Goal: Task Accomplishment & Management: Complete application form

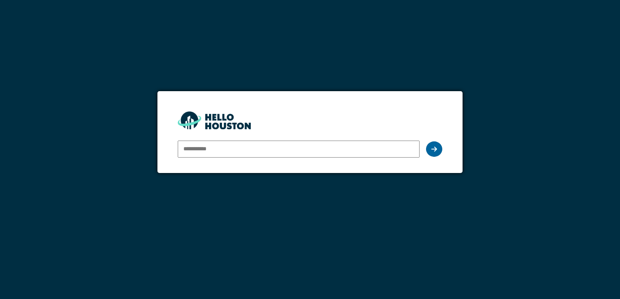
type input "**********"
click at [437, 150] on div at bounding box center [434, 149] width 16 height 15
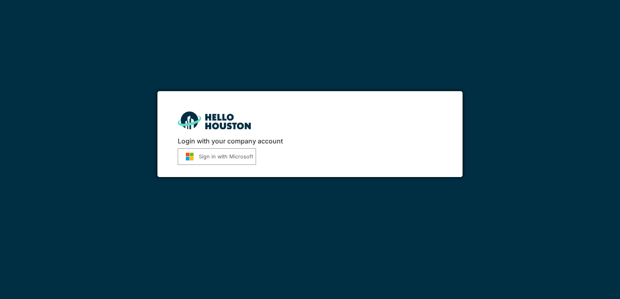
click at [203, 161] on button "Sign in with Microsoft" at bounding box center [217, 157] width 78 height 17
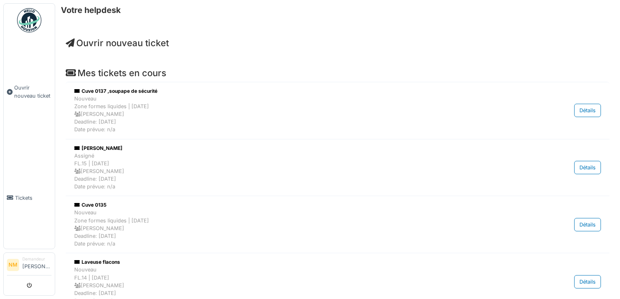
click at [145, 43] on span "Ouvrir nouveau ticket" at bounding box center [117, 43] width 103 height 11
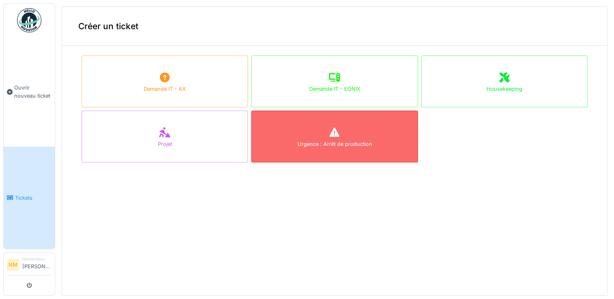
click at [353, 129] on div "Urgence : Arrêt de production" at bounding box center [334, 137] width 166 height 52
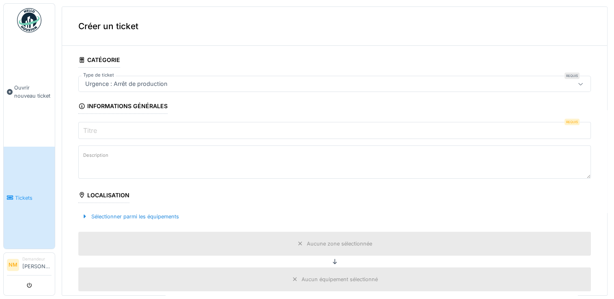
click at [189, 132] on input "Titre" at bounding box center [334, 130] width 512 height 17
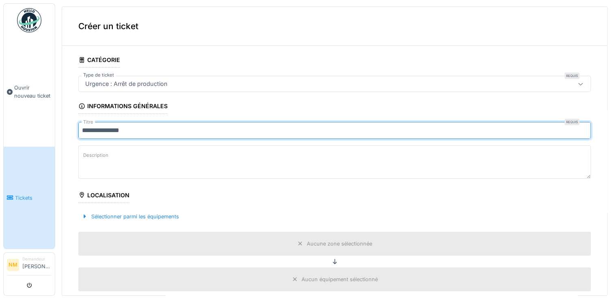
type input "**********"
click at [184, 162] on textarea "Description" at bounding box center [334, 162] width 512 height 33
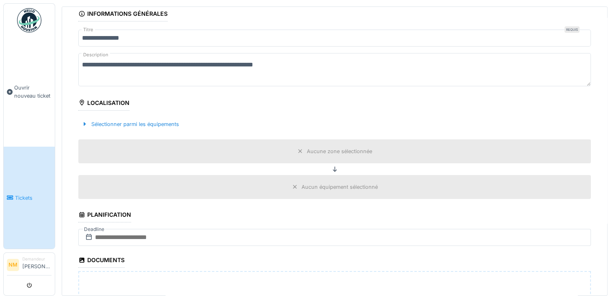
scroll to position [122, 0]
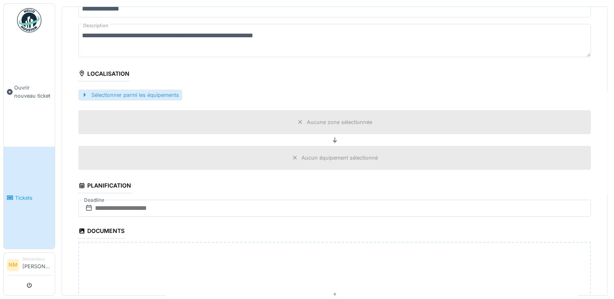
click at [136, 94] on div "Sélectionner parmi les équipements" at bounding box center [130, 95] width 104 height 11
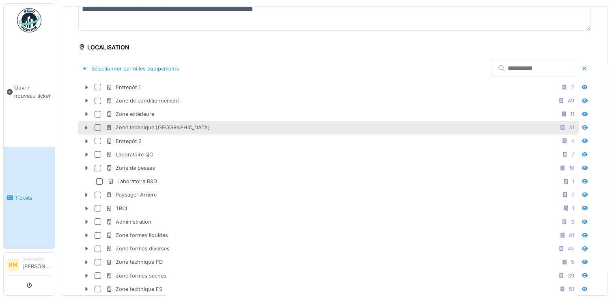
scroll to position [325, 0]
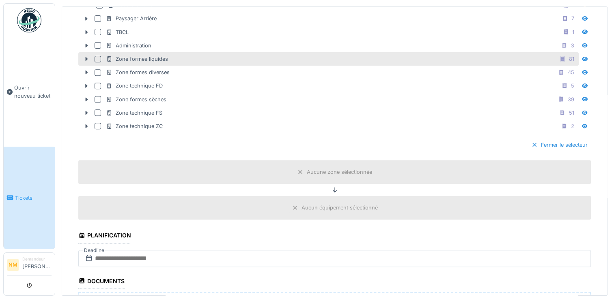
click at [99, 57] on div at bounding box center [98, 59] width 6 height 6
click at [86, 58] on icon at bounding box center [87, 59] width 2 height 4
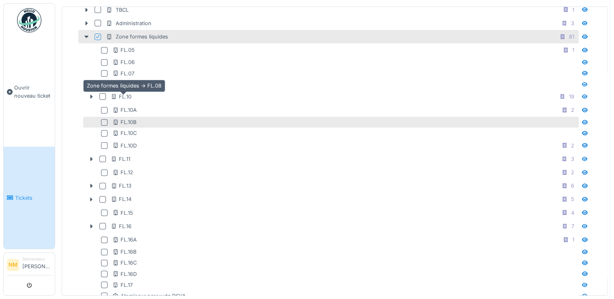
scroll to position [365, 0]
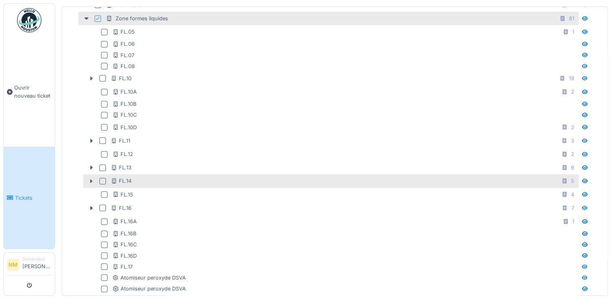
click at [104, 178] on div at bounding box center [102, 181] width 6 height 6
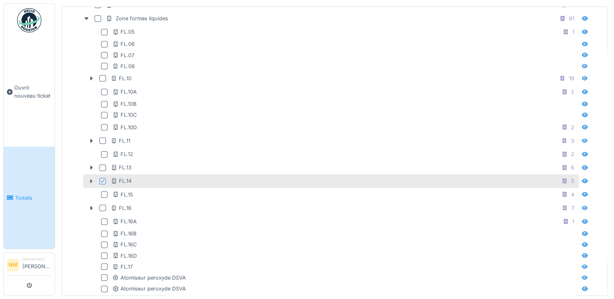
click at [91, 179] on icon at bounding box center [91, 181] width 2 height 4
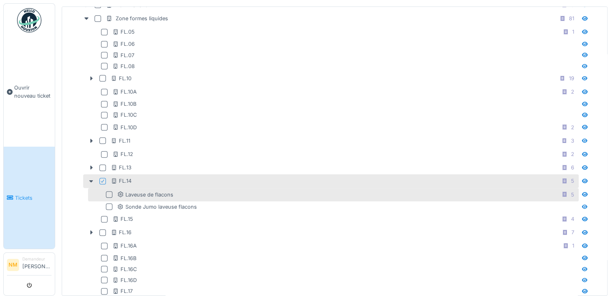
click at [112, 192] on div at bounding box center [109, 195] width 6 height 6
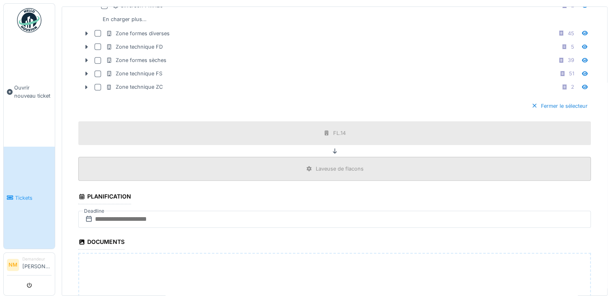
scroll to position [933, 0]
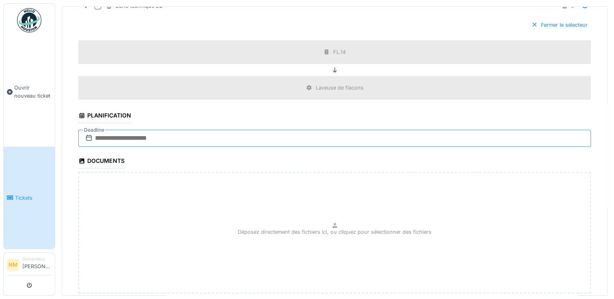
click at [166, 130] on input "text" at bounding box center [334, 138] width 512 height 17
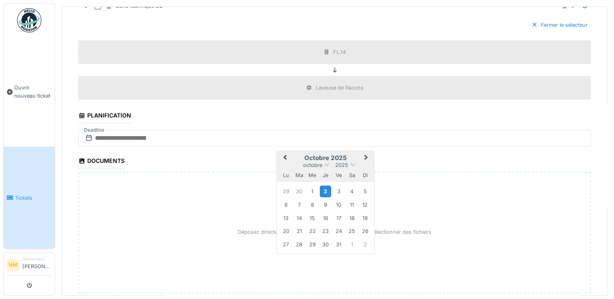
click at [324, 187] on div "2" at bounding box center [325, 191] width 11 height 12
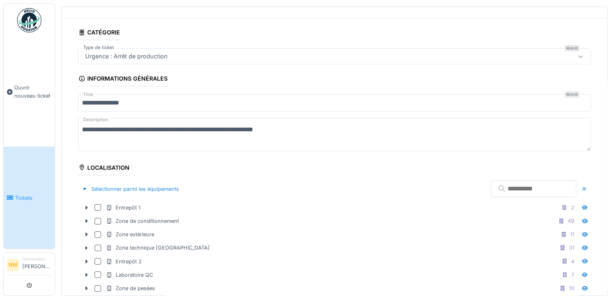
scroll to position [0, 0]
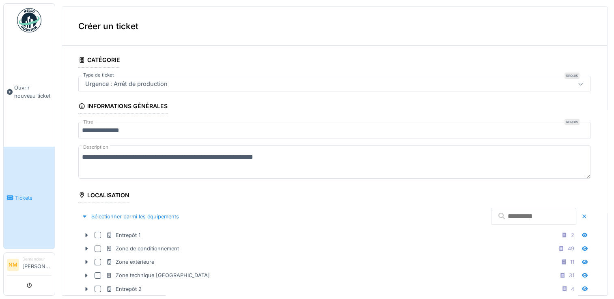
click at [295, 155] on textarea "**********" at bounding box center [334, 162] width 512 height 33
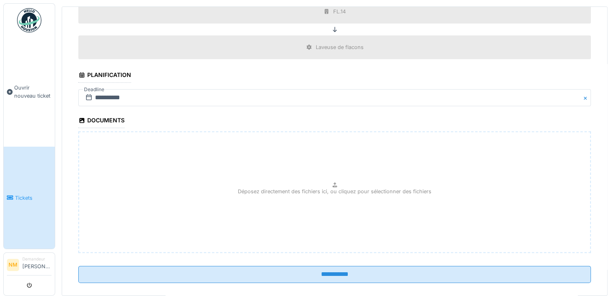
scroll to position [976, 0]
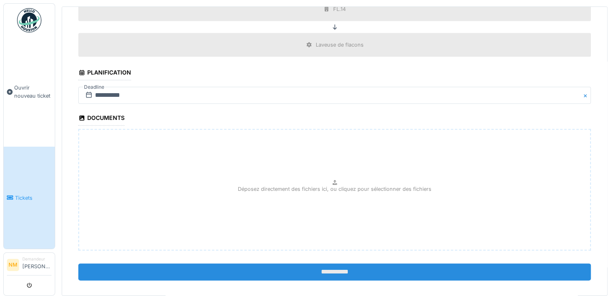
type textarea "**********"
click at [325, 264] on input "**********" at bounding box center [334, 272] width 512 height 17
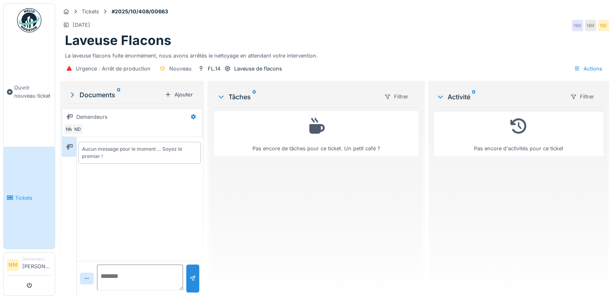
click at [42, 181] on link "Tickets" at bounding box center [29, 198] width 51 height 102
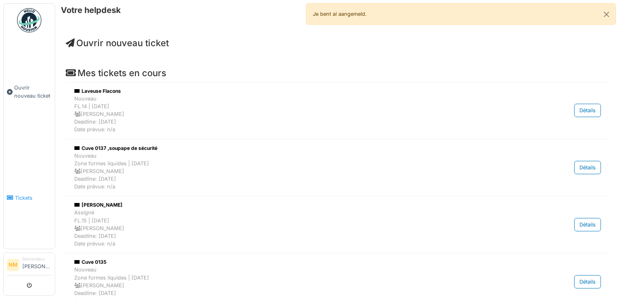
click at [32, 194] on span "Tickets" at bounding box center [33, 198] width 37 height 8
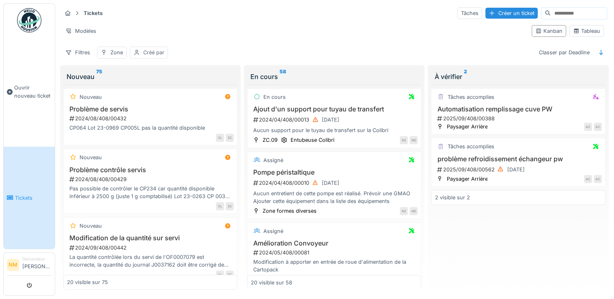
click at [144, 54] on div "Créé par" at bounding box center [153, 53] width 21 height 8
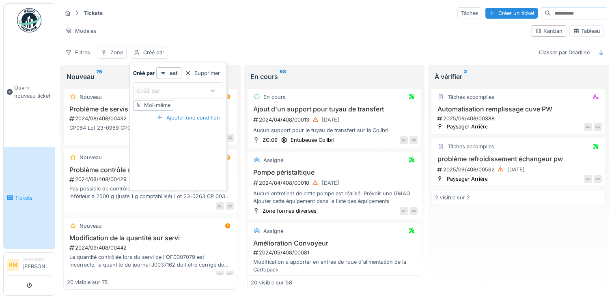
click at [156, 104] on div "Moi-même" at bounding box center [157, 105] width 26 height 8
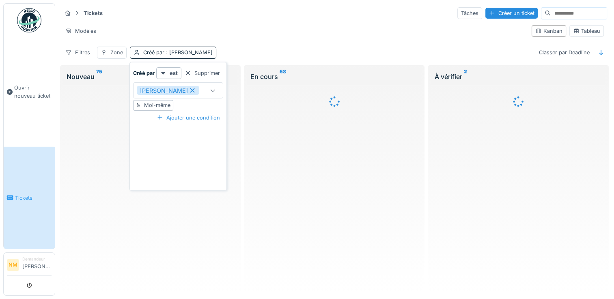
type input "*****"
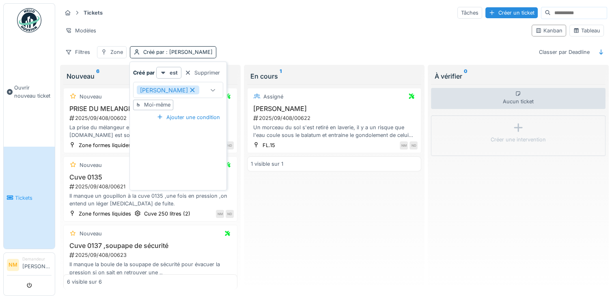
scroll to position [6, 0]
click at [269, 48] on div "Filtres Zone Créé par : Nicolas Michaux Classer par Deadline" at bounding box center [334, 52] width 545 height 12
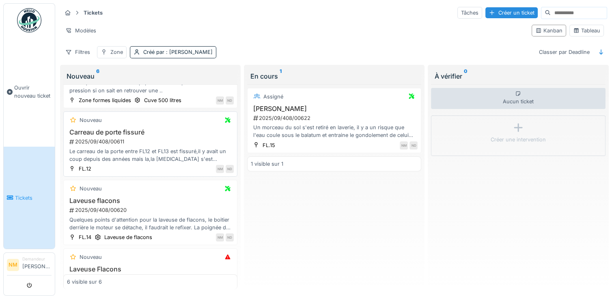
scroll to position [223, 0]
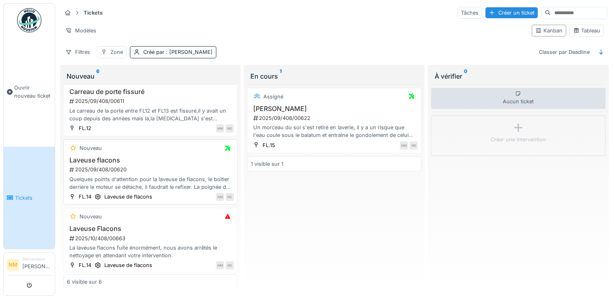
click at [149, 176] on div "Quelques points d'attention pour la laveuse de flacons, le boitier derrière le …" at bounding box center [150, 183] width 167 height 15
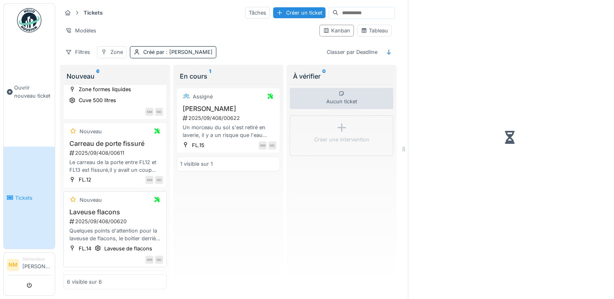
scroll to position [274, 0]
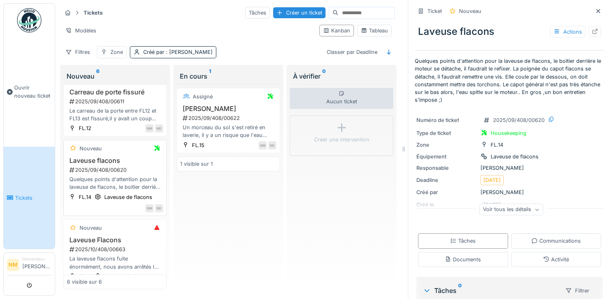
click at [123, 176] on div "Quelques points d'attention pour la laveuse de flacons, le boitier derrière le …" at bounding box center [115, 183] width 96 height 15
click at [114, 177] on div "Quelques points d'attention pour la laveuse de flacons, le boitier derrière le …" at bounding box center [115, 183] width 96 height 15
drag, startPoint x: 114, startPoint y: 177, endPoint x: 104, endPoint y: 159, distance: 19.4
click at [104, 166] on div "2025/09/408/00620" at bounding box center [116, 170] width 95 height 8
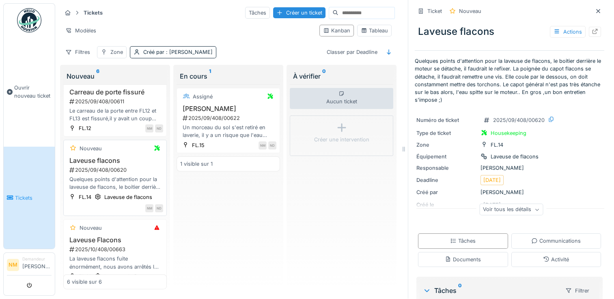
click at [101, 157] on h3 "Laveuse flacons" at bounding box center [115, 161] width 96 height 8
drag, startPoint x: 101, startPoint y: 153, endPoint x: 142, endPoint y: 158, distance: 40.9
click at [142, 166] on div "2025/09/408/00620" at bounding box center [116, 170] width 95 height 8
click at [89, 145] on div "Nouveau" at bounding box center [91, 149] width 22 height 8
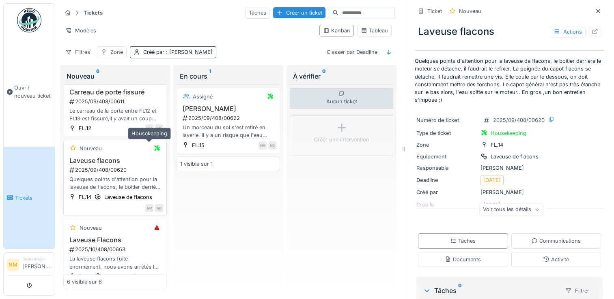
click at [154, 146] on icon at bounding box center [157, 148] width 6 height 5
click at [86, 157] on h3 "Laveuse flacons" at bounding box center [115, 161] width 96 height 8
drag, startPoint x: 86, startPoint y: 149, endPoint x: 123, endPoint y: 144, distance: 37.6
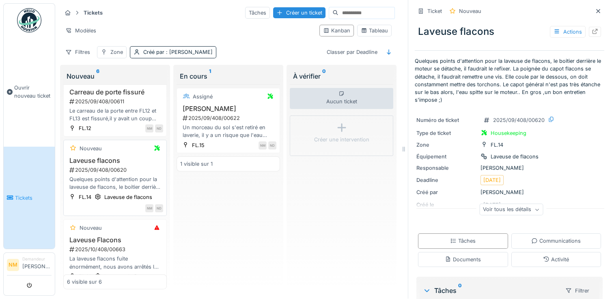
click at [123, 144] on div "Nouveau" at bounding box center [115, 149] width 96 height 10
click at [107, 166] on div "2025/09/408/00620" at bounding box center [116, 170] width 95 height 8
click at [108, 166] on div "2025/09/408/00620" at bounding box center [116, 170] width 95 height 8
drag, startPoint x: 108, startPoint y: 162, endPoint x: 83, endPoint y: 151, distance: 27.6
click at [83, 157] on h3 "Laveuse flacons" at bounding box center [115, 161] width 96 height 8
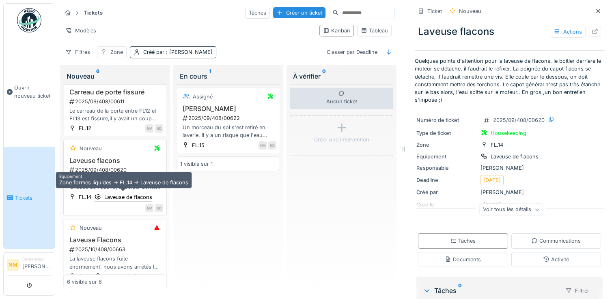
click at [104, 194] on div "Laveuse de flacons" at bounding box center [128, 198] width 48 height 8
